Goal: Navigation & Orientation: Find specific page/section

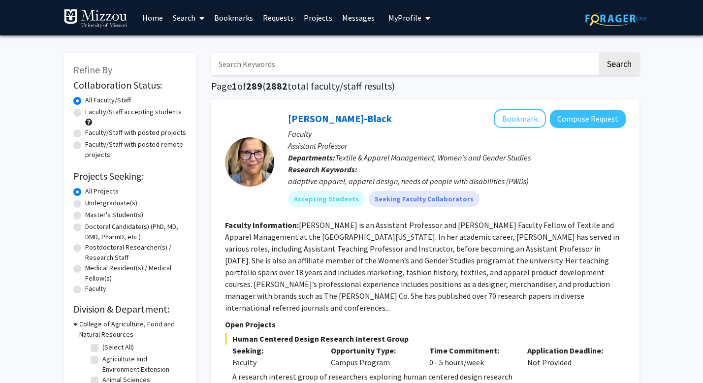
click at [310, 21] on link "Projects" at bounding box center [318, 17] width 38 height 34
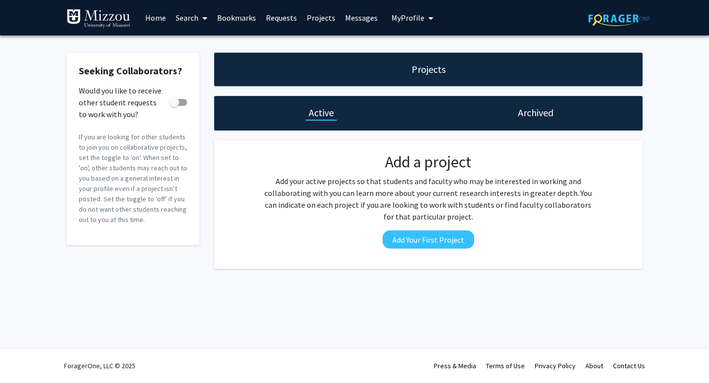
click at [351, 9] on link "Messages" at bounding box center [361, 17] width 42 height 34
